Goal: Navigation & Orientation: Find specific page/section

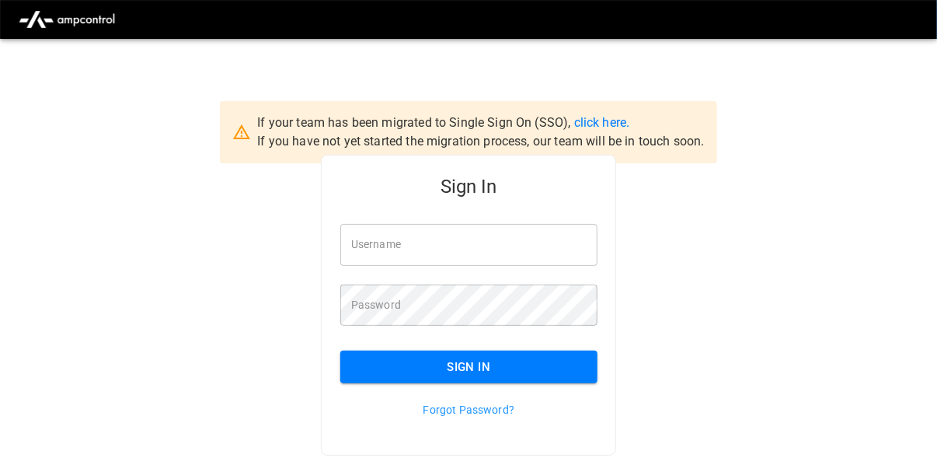
type input "**********"
click at [396, 357] on button "Sign In" at bounding box center [468, 367] width 257 height 33
